Goal: Ask a question

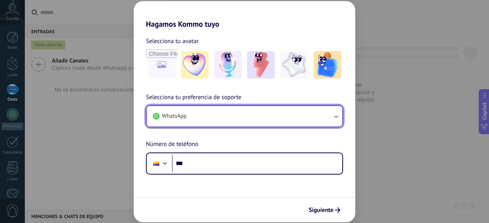
click at [207, 119] on button "WhatsApp" at bounding box center [245, 116] width 196 height 21
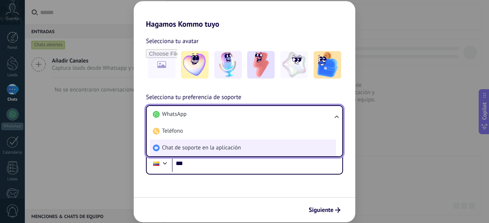
click at [228, 147] on span "Chat de soporte en la aplicación" at bounding box center [201, 148] width 79 height 8
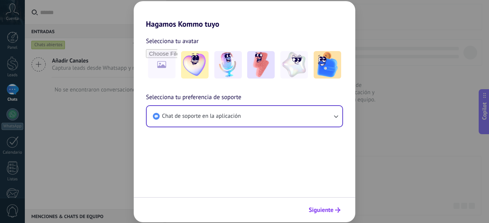
click at [332, 208] on span "Siguiente" at bounding box center [321, 210] width 25 height 5
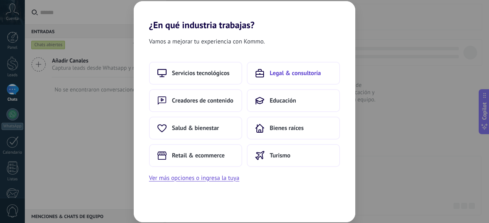
click at [280, 68] on button "Legal & consultoría" at bounding box center [293, 73] width 93 height 23
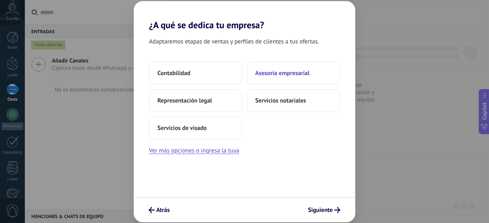
click at [280, 73] on span "Asesoría empresarial" at bounding box center [282, 74] width 54 height 8
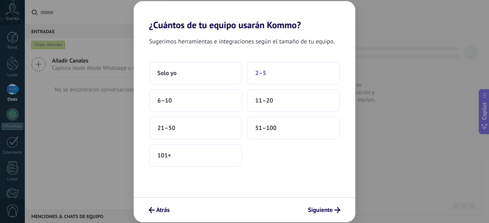
click at [281, 72] on button "2–5" at bounding box center [293, 73] width 93 height 23
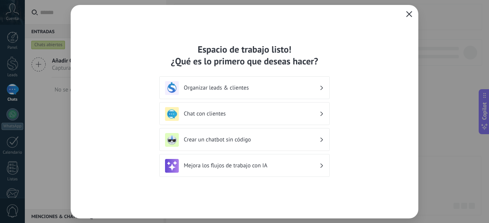
click at [408, 11] on button "button" at bounding box center [409, 14] width 10 height 11
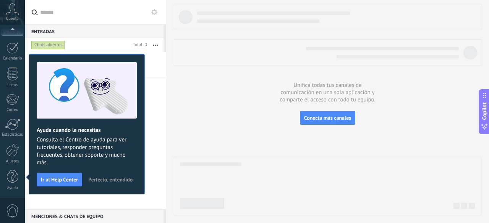
click at [107, 183] on button "Perfecto, entendido" at bounding box center [110, 179] width 51 height 11
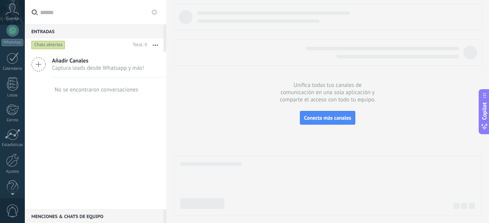
scroll to position [0, 0]
